Goal: Transaction & Acquisition: Purchase product/service

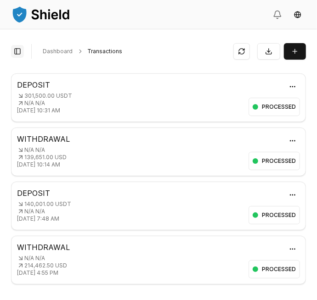
click at [22, 50] on button "Toggle Sidebar" at bounding box center [17, 51] width 13 height 13
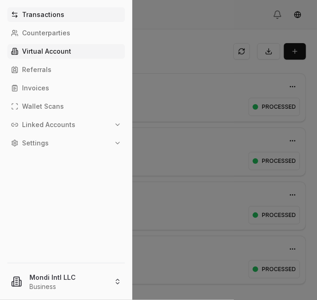
click at [34, 51] on p "Virtual Account" at bounding box center [46, 51] width 49 height 6
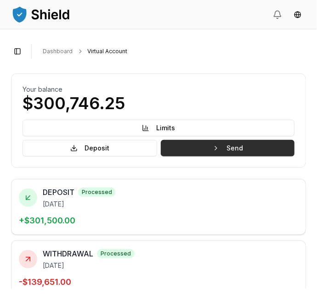
click at [253, 144] on button "Send" at bounding box center [228, 148] width 134 height 17
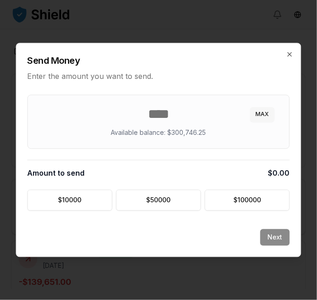
click at [261, 117] on button "MAX" at bounding box center [262, 114] width 24 height 15
type input "*********"
click at [276, 239] on button "Next" at bounding box center [274, 237] width 29 height 17
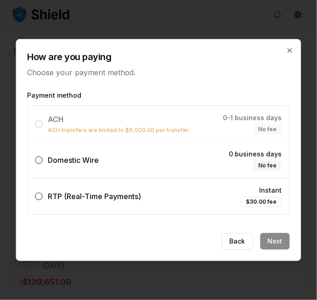
click at [228, 158] on label "Domestic Wire 0 business days No fee" at bounding box center [158, 160] width 261 height 36
click at [43, 158] on button "Domestic Wire 0 business days No fee" at bounding box center [38, 160] width 7 height 7
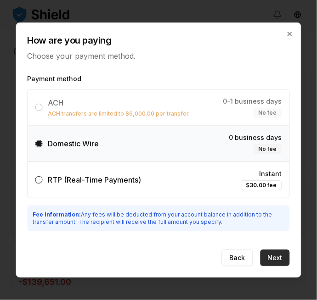
click at [276, 253] on button "Next" at bounding box center [274, 258] width 29 height 17
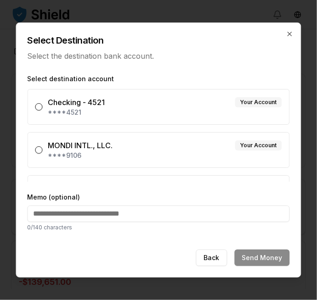
click at [42, 150] on button "MONDI INTL., LLC. Your Account ****9106" at bounding box center [38, 149] width 7 height 7
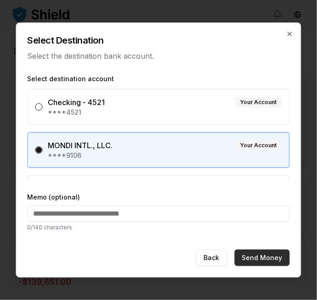
click at [274, 262] on button "Send Money" at bounding box center [262, 258] width 55 height 17
